Goal: Book appointment/travel/reservation

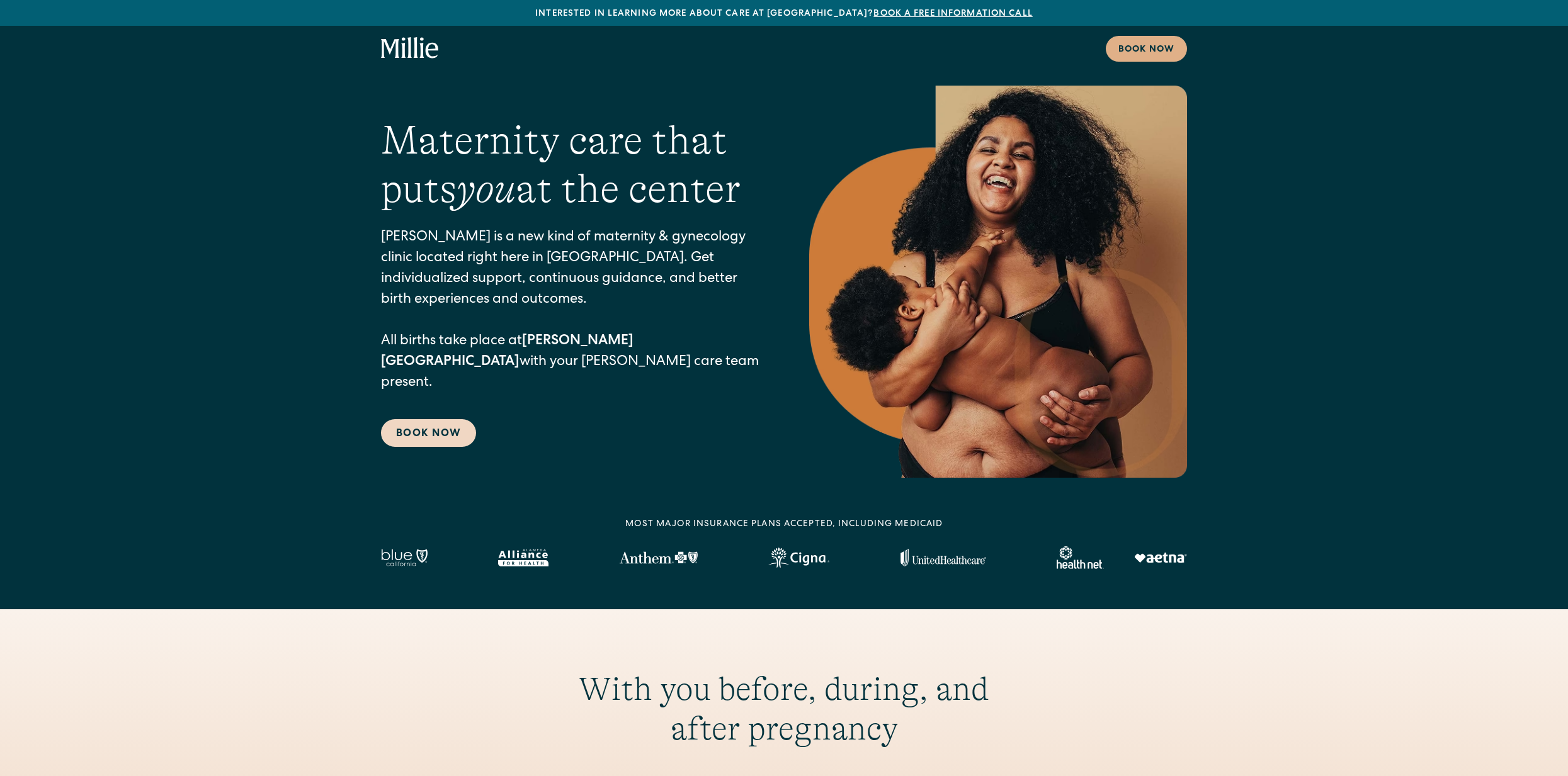
click at [415, 428] on link "Book Now" at bounding box center [429, 432] width 95 height 28
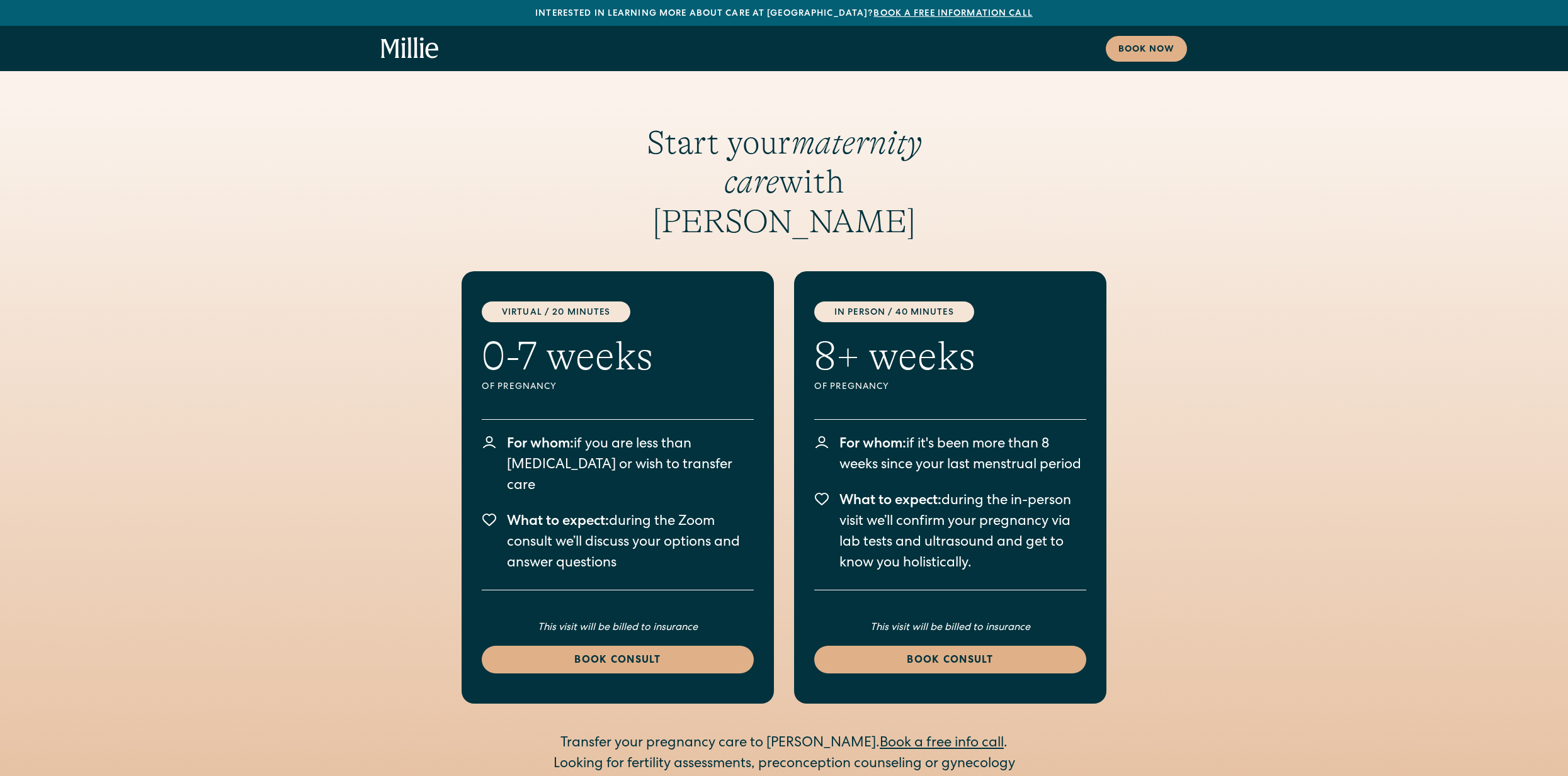
scroll to position [1546, 0]
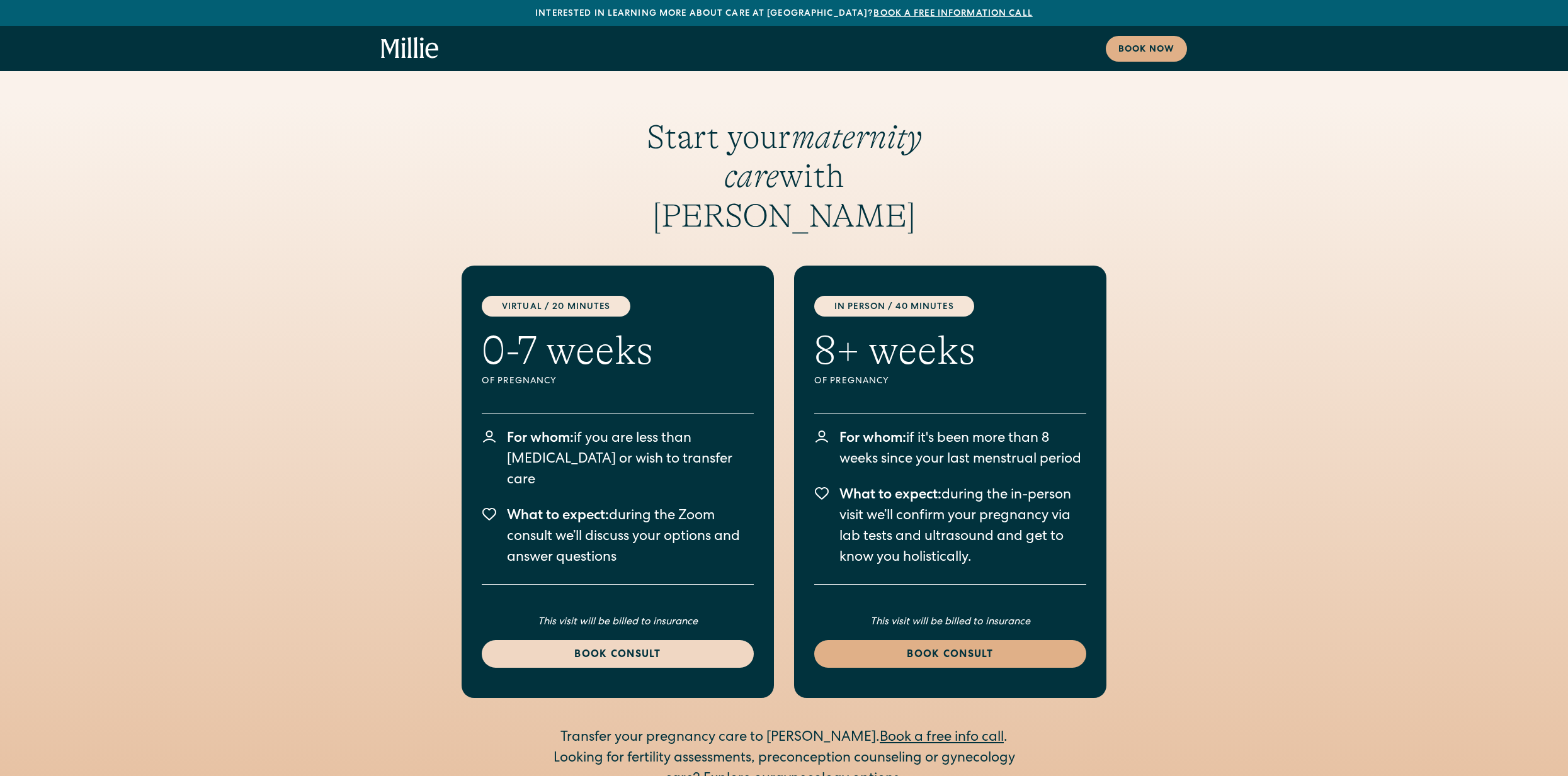
click at [641, 648] on div "Book consult" at bounding box center [618, 655] width 242 height 15
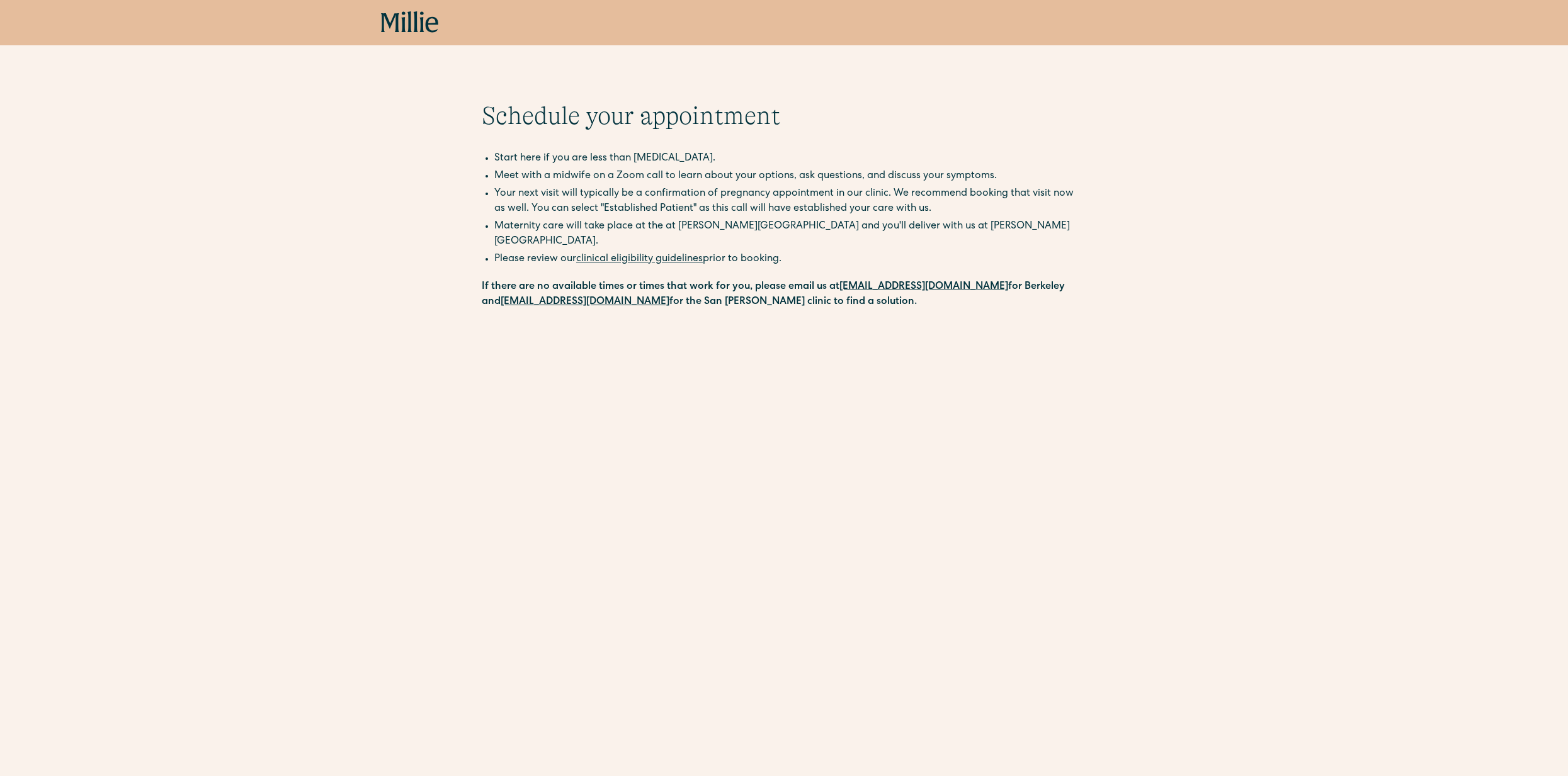
scroll to position [283, 0]
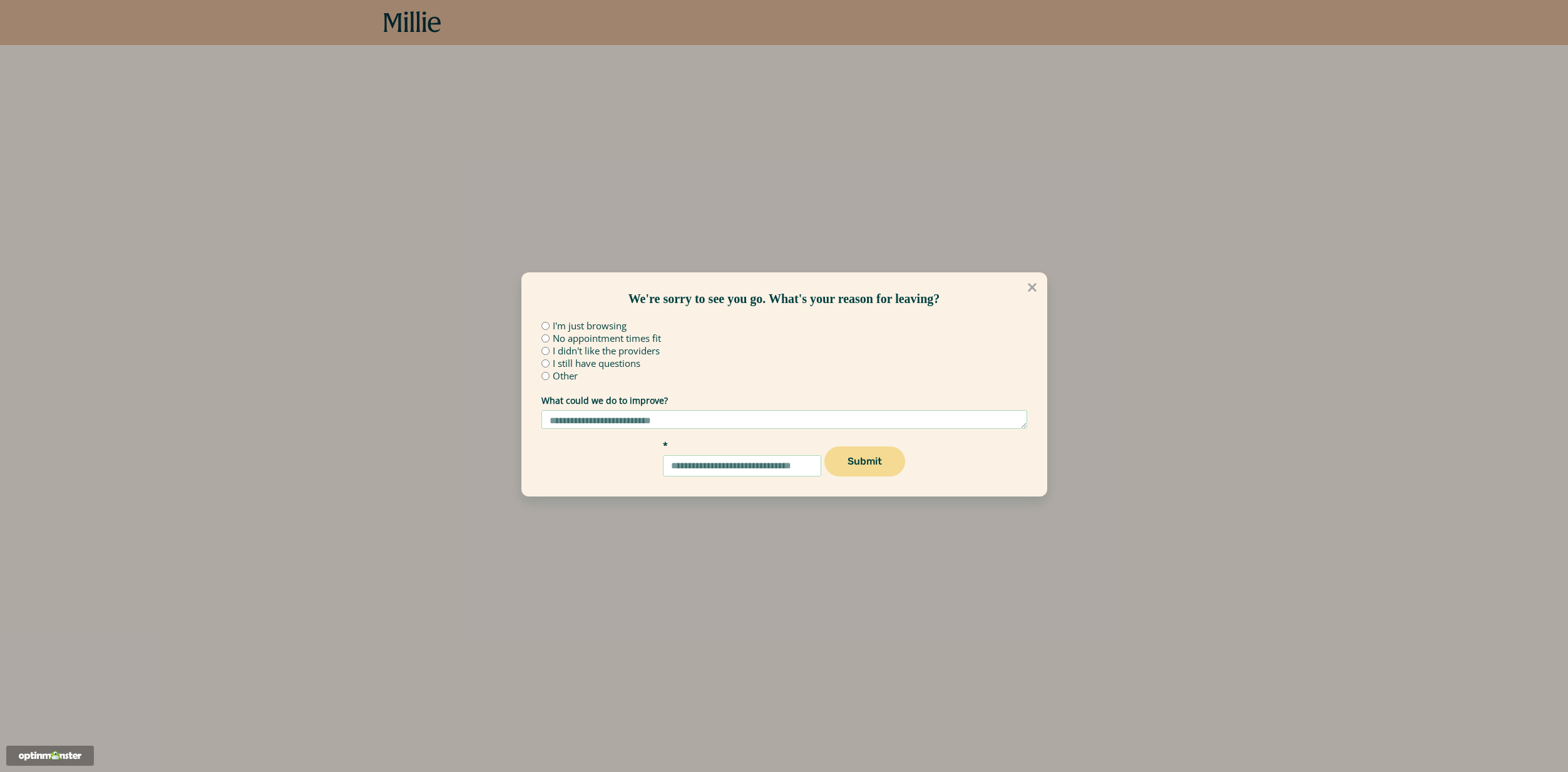
drag, startPoint x: 141, startPoint y: 31, endPoint x: 148, endPoint y: 41, distance: 12.2
click at [148, 41] on div "We're sorry to see you go. What's your reason for leaving? I'm just browsing No…" at bounding box center [784, 386] width 1568 height 772
